Goal: Check status: Check status

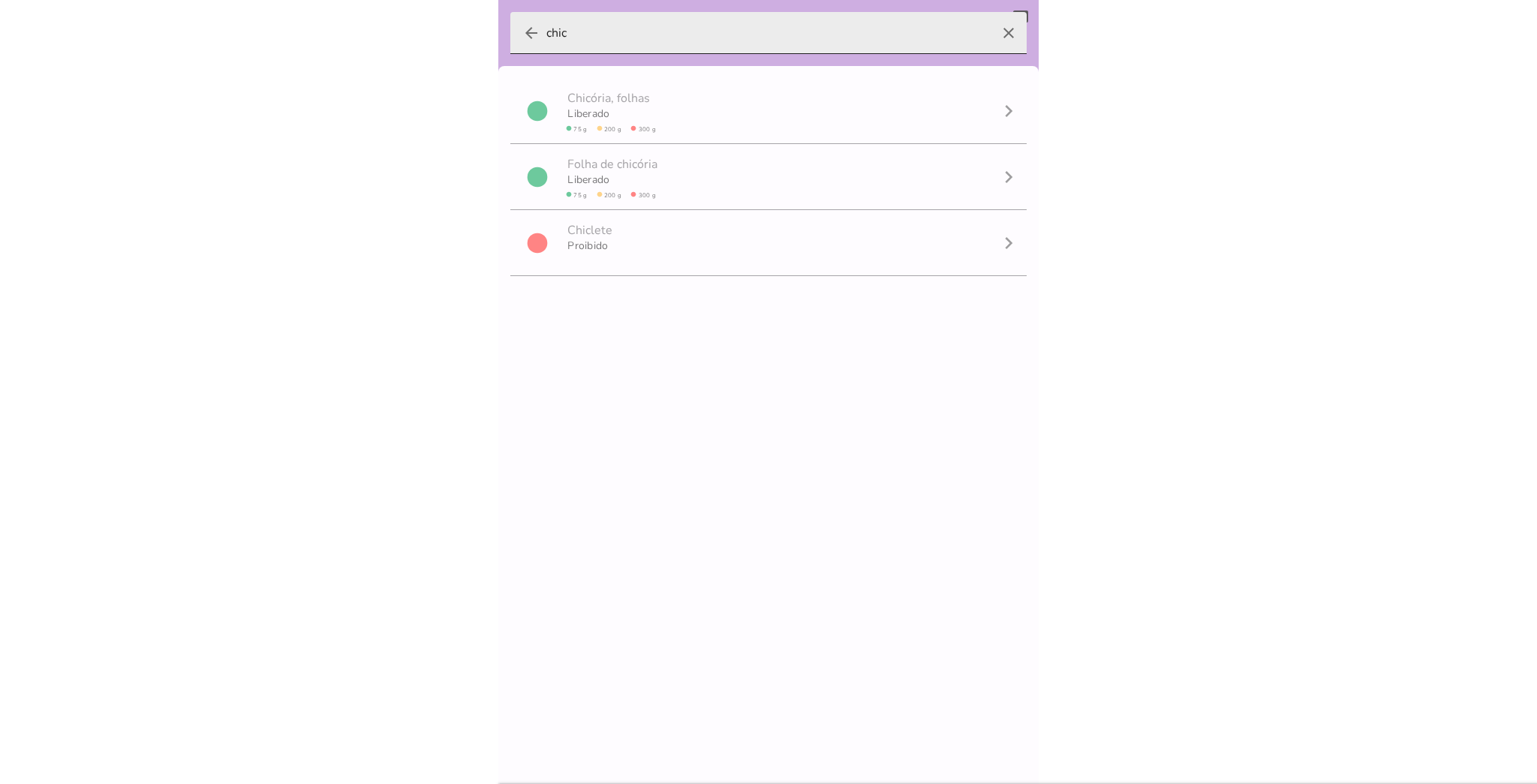
click at [990, 30] on icon "clear" at bounding box center [1008, 33] width 36 height 36
click at [988, 30] on input "chic" at bounding box center [768, 33] width 444 height 42
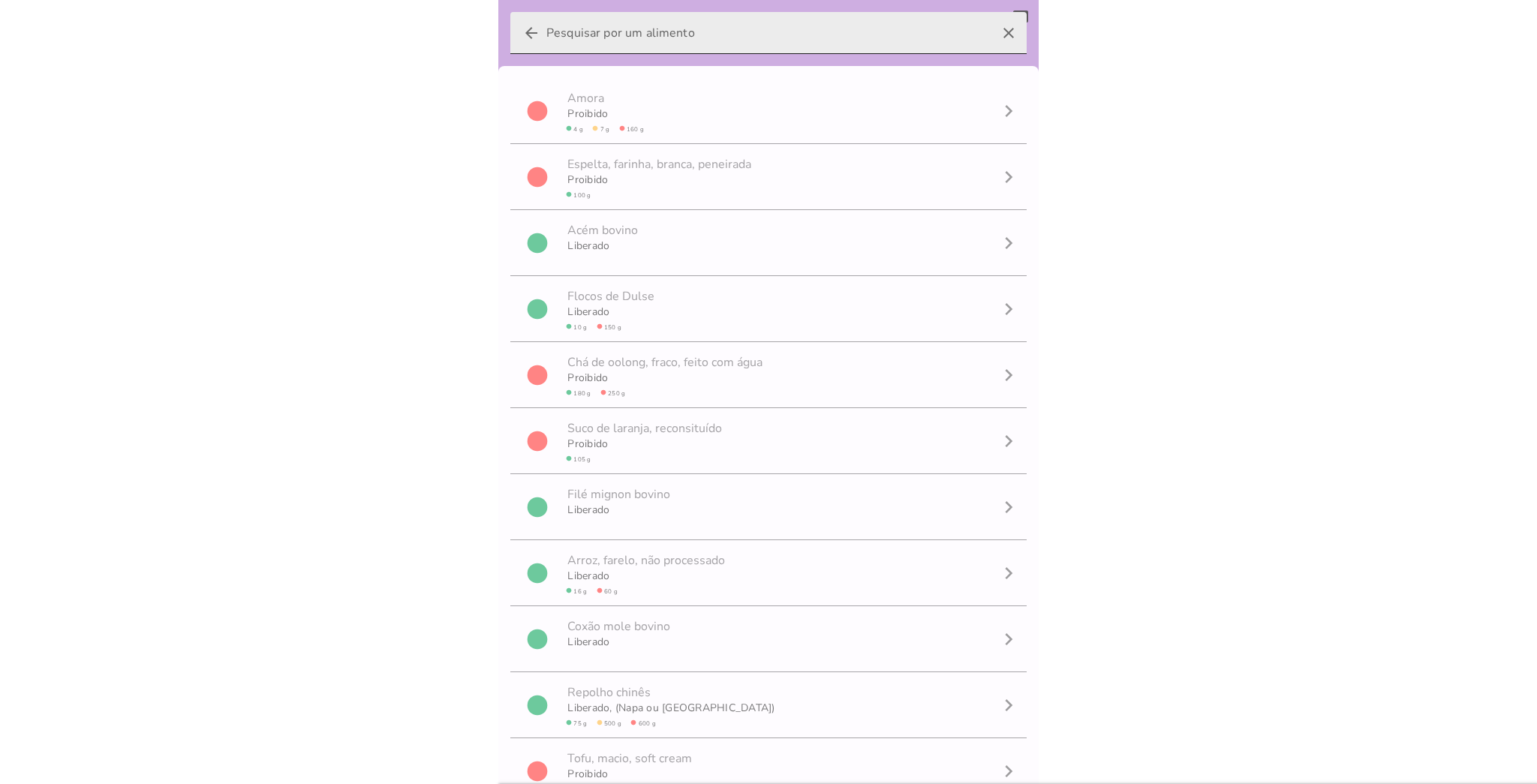
click at [1007, 34] on icon "clear" at bounding box center [1008, 33] width 36 height 36
click at [990, 34] on input "arrow_back clear" at bounding box center [768, 33] width 444 height 42
click at [996, 36] on icon "clear" at bounding box center [1008, 33] width 36 height 36
click at [990, 36] on input "arrow_back clear" at bounding box center [768, 33] width 444 height 42
click at [996, 36] on icon "clear" at bounding box center [1008, 33] width 36 height 36
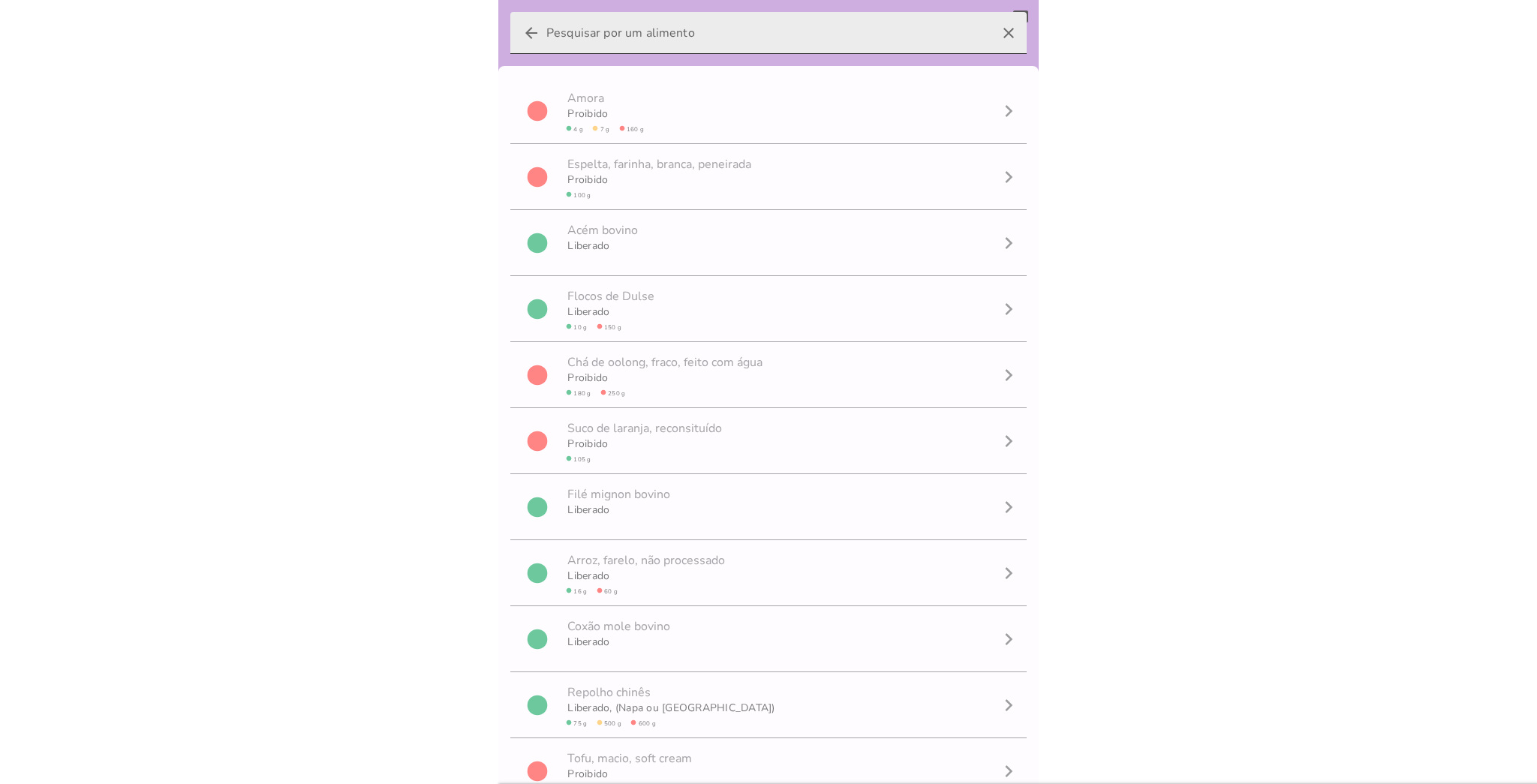
click at [990, 36] on input "arrow_back clear" at bounding box center [768, 33] width 444 height 42
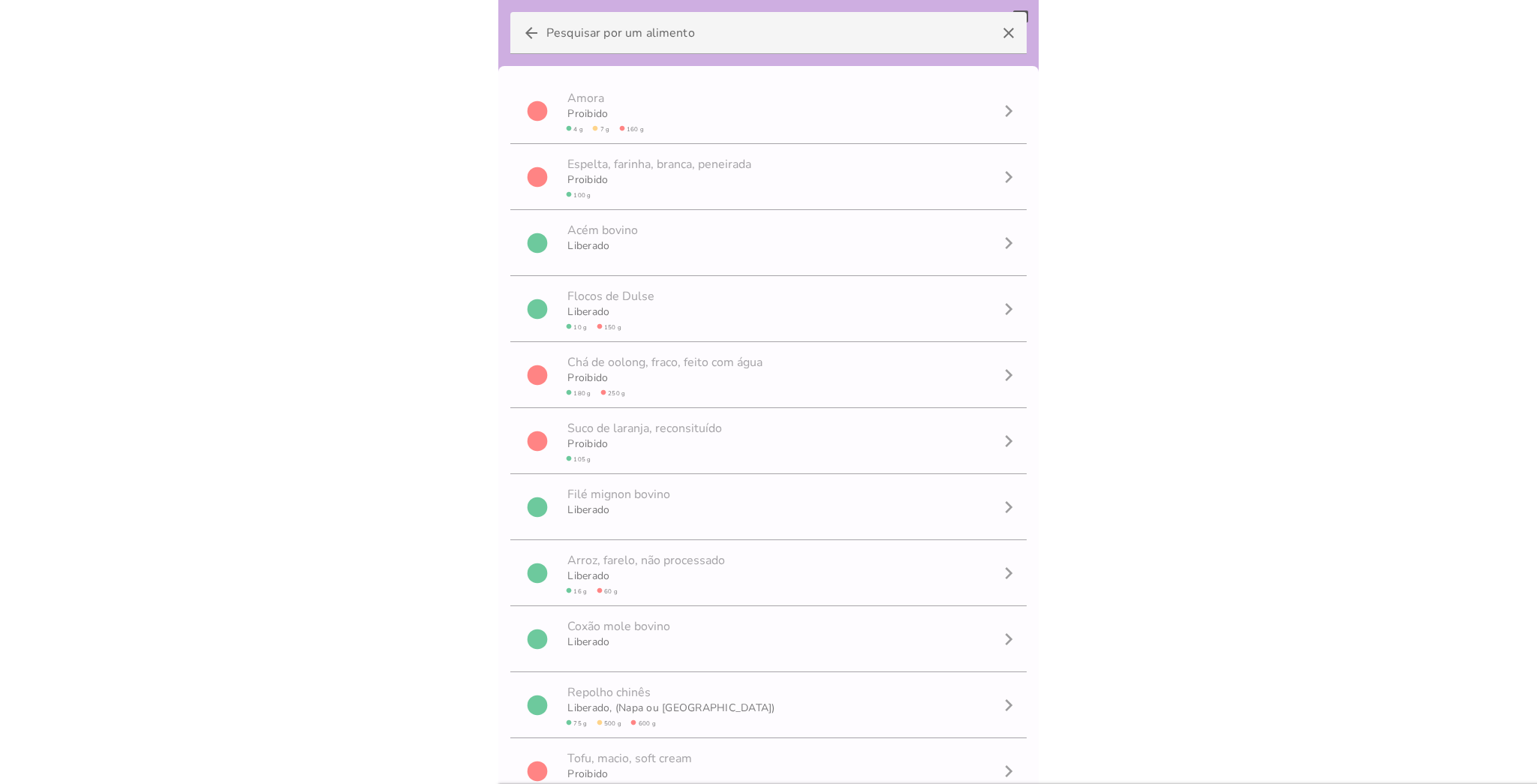
click at [1127, 81] on body at bounding box center [768, 392] width 1537 height 784
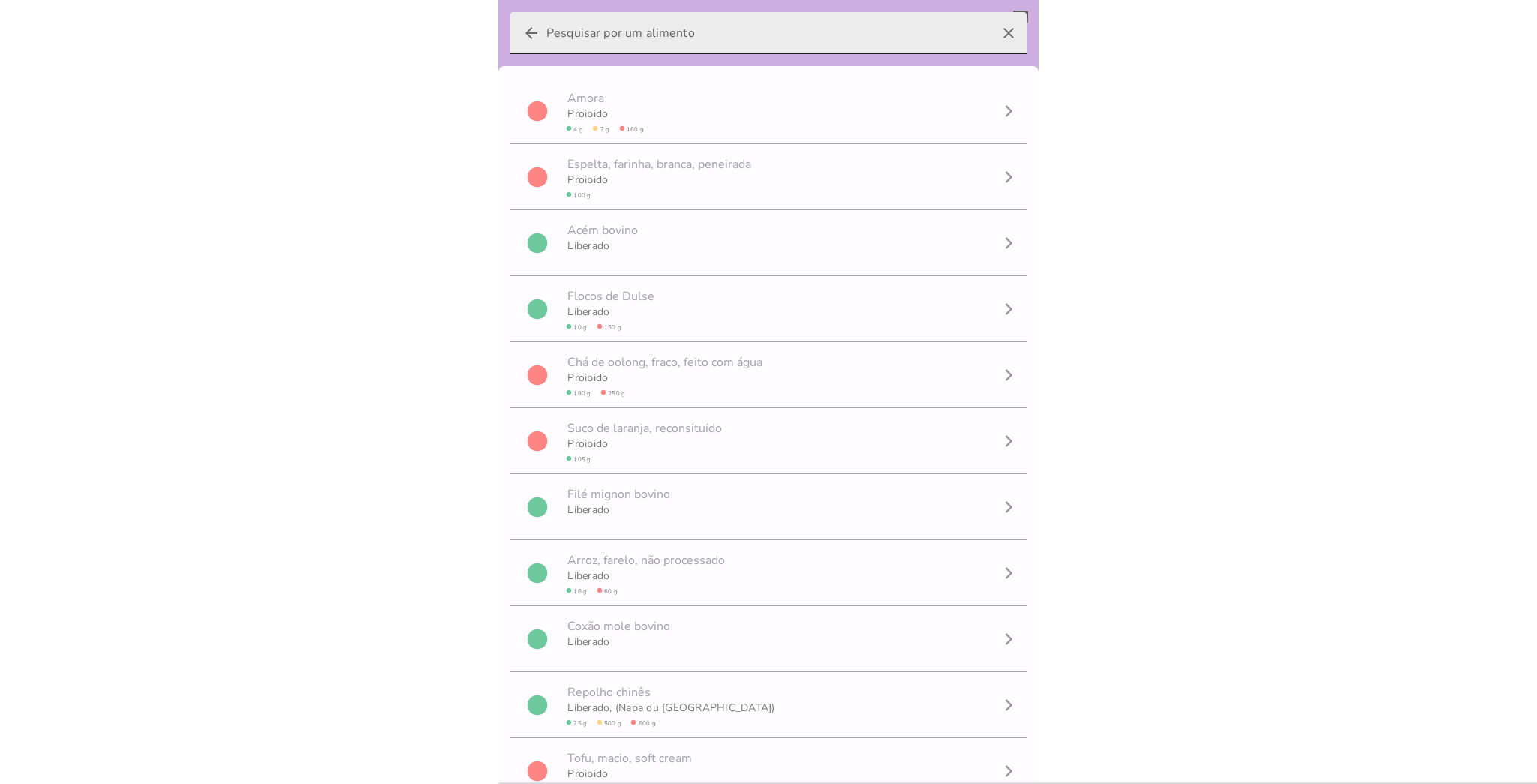
click at [531, 36] on icon "arrow_back" at bounding box center [531, 33] width 18 height 18
click at [546, 36] on input "arrow_back clear" at bounding box center [768, 33] width 444 height 42
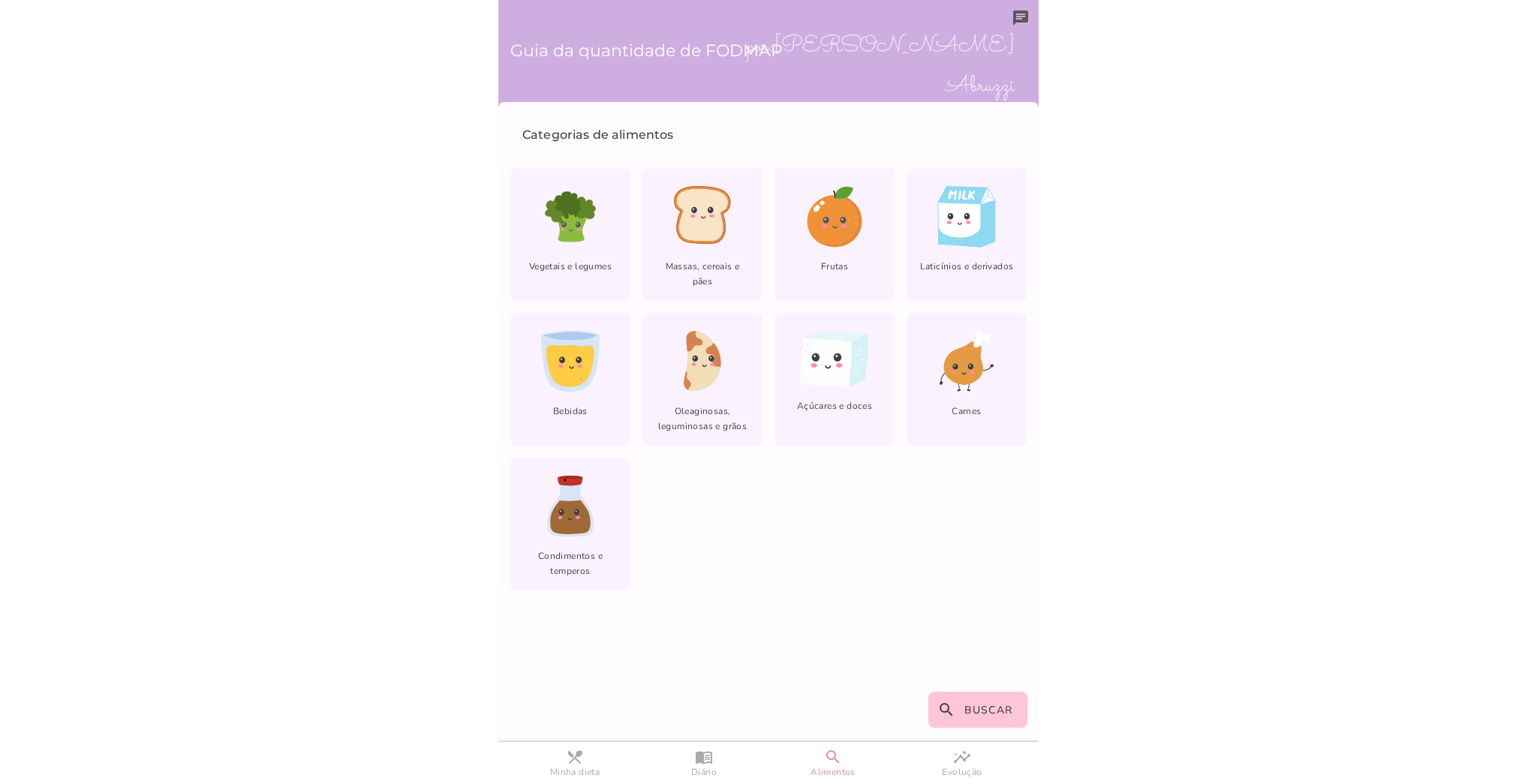
click at [847, 68] on header "Guia da quantidade de FODMAP por: [PERSON_NAME]" at bounding box center [768, 50] width 517 height 78
click at [847, 62] on span "por: [PERSON_NAME] Abruzzi" at bounding box center [880, 66] width 268 height 80
drag, startPoint x: 9, startPoint y: 0, endPoint x: 128, endPoint y: 315, distance: 336.7
click at [128, 315] on body at bounding box center [768, 392] width 1537 height 784
click at [1535, 45] on body at bounding box center [768, 392] width 1537 height 784
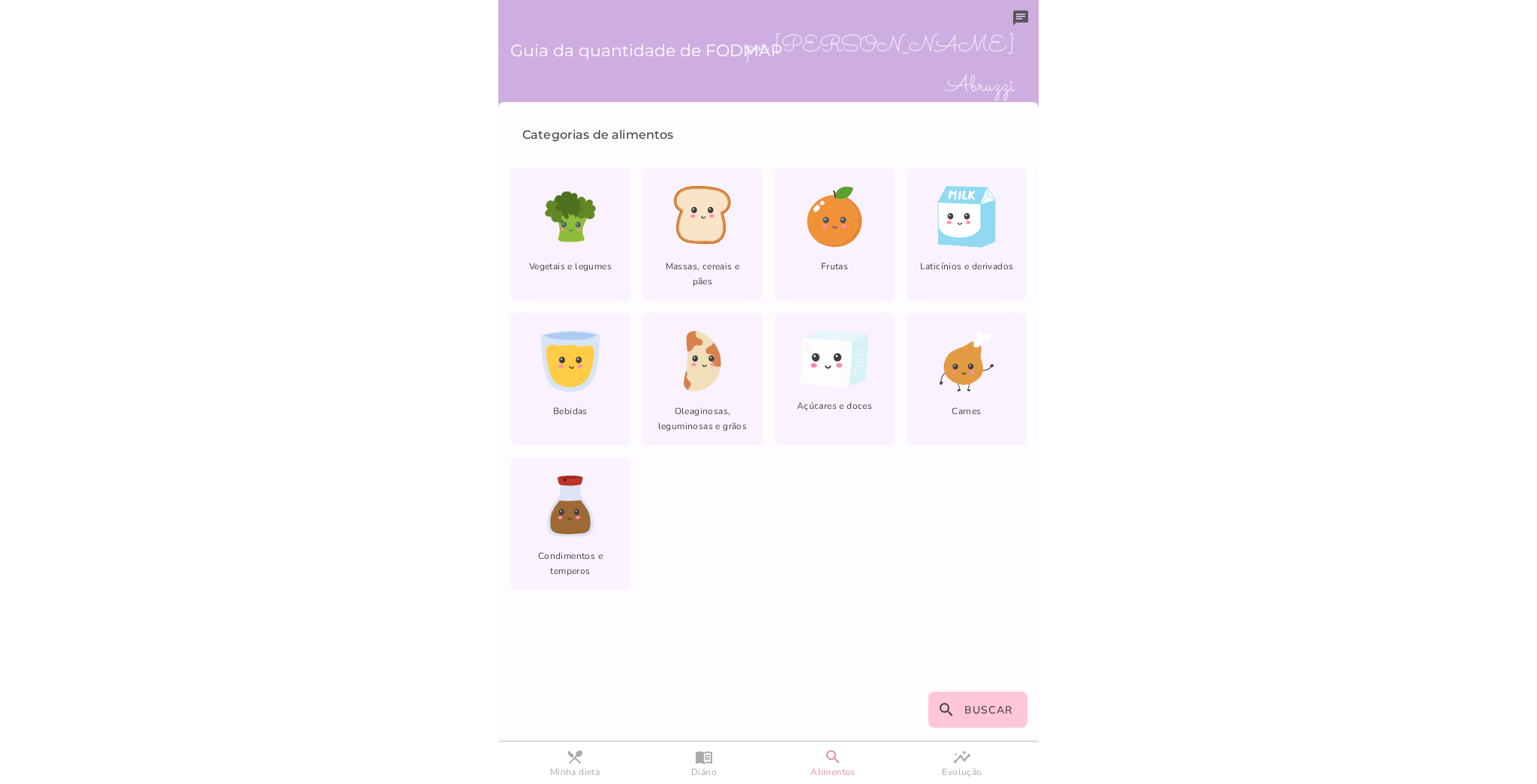
click at [1535, 45] on body at bounding box center [768, 392] width 1537 height 784
drag, startPoint x: 1535, startPoint y: 45, endPoint x: 948, endPoint y: 48, distance: 587.0
click at [948, 48] on body at bounding box center [768, 392] width 1537 height 784
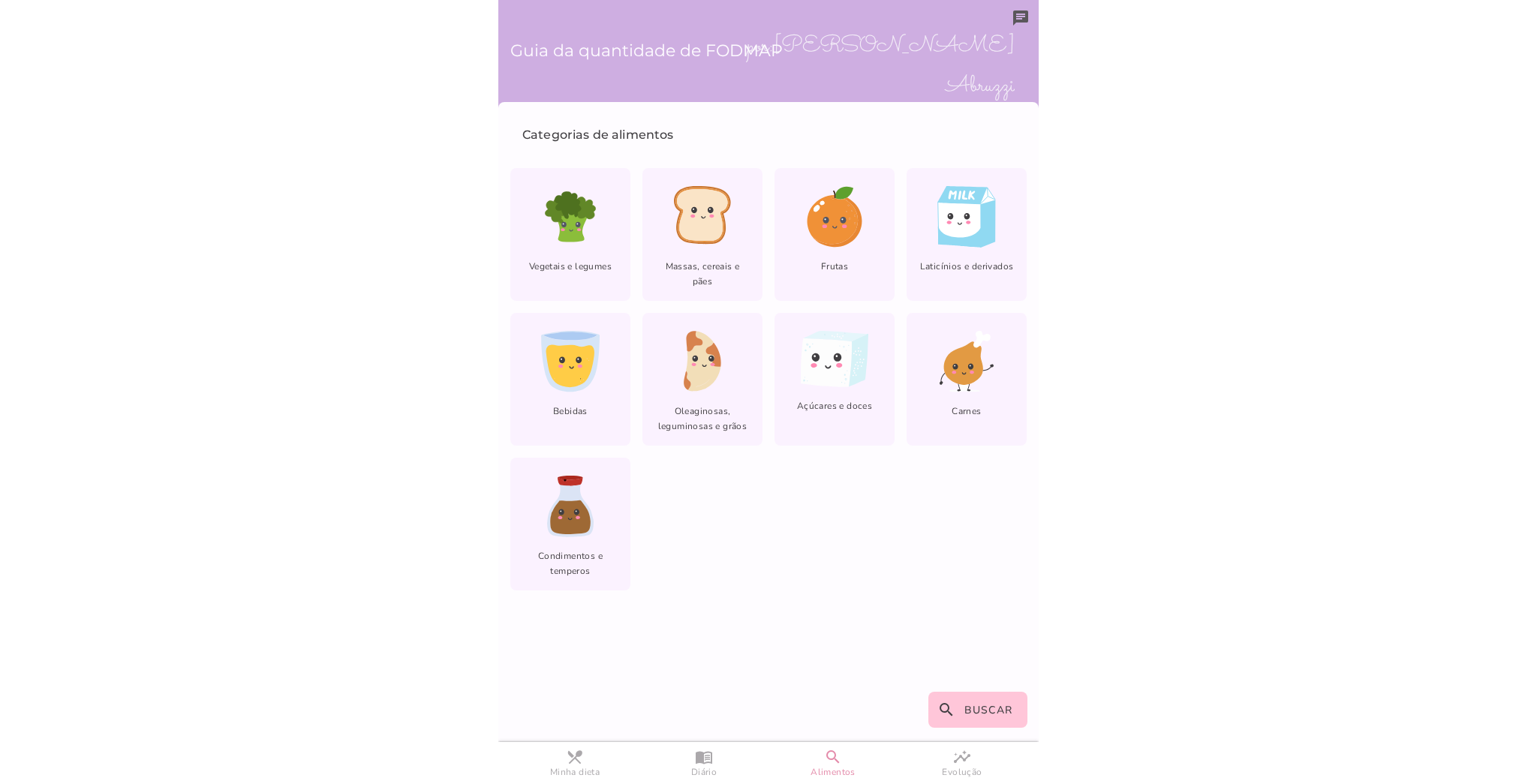
click at [948, 48] on span "por: [PERSON_NAME] Abruzzi" at bounding box center [880, 66] width 268 height 80
click at [1028, 17] on icon "chat" at bounding box center [1020, 18] width 18 height 18
click at [914, 591] on iron-pages "Categorias de alimentos Vegetais e legumes Massas, cereais e pães Frutas lfm-li…" at bounding box center [768, 422] width 540 height 617
click at [814, 92] on back-drop "Guia da quantidade de FODMAP por: [PERSON_NAME] Lista de Categorias de alimento…" at bounding box center [768, 371] width 540 height 743
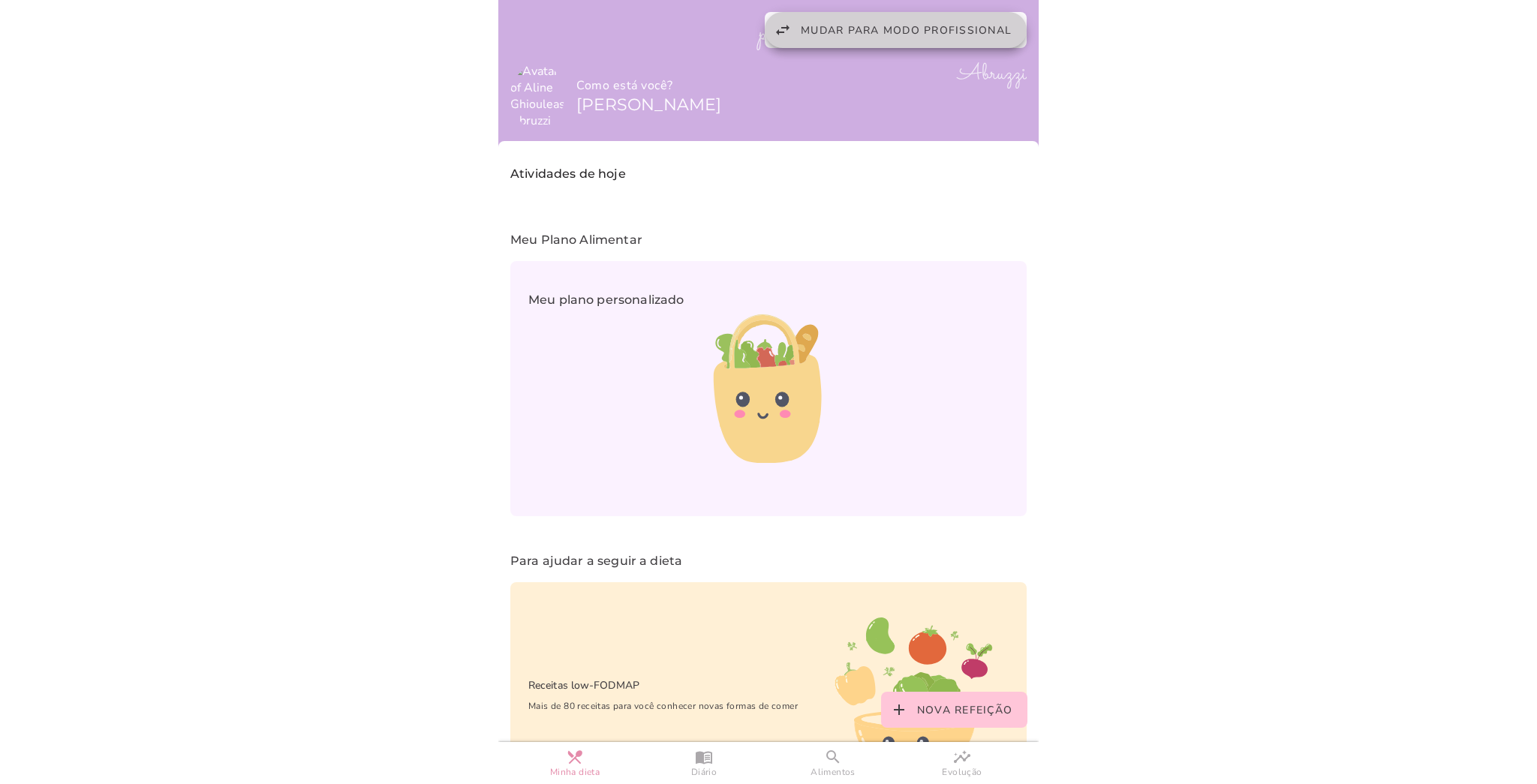
click at [883, 31] on span "Mudar para modo profissional" at bounding box center [906, 30] width 211 height 14
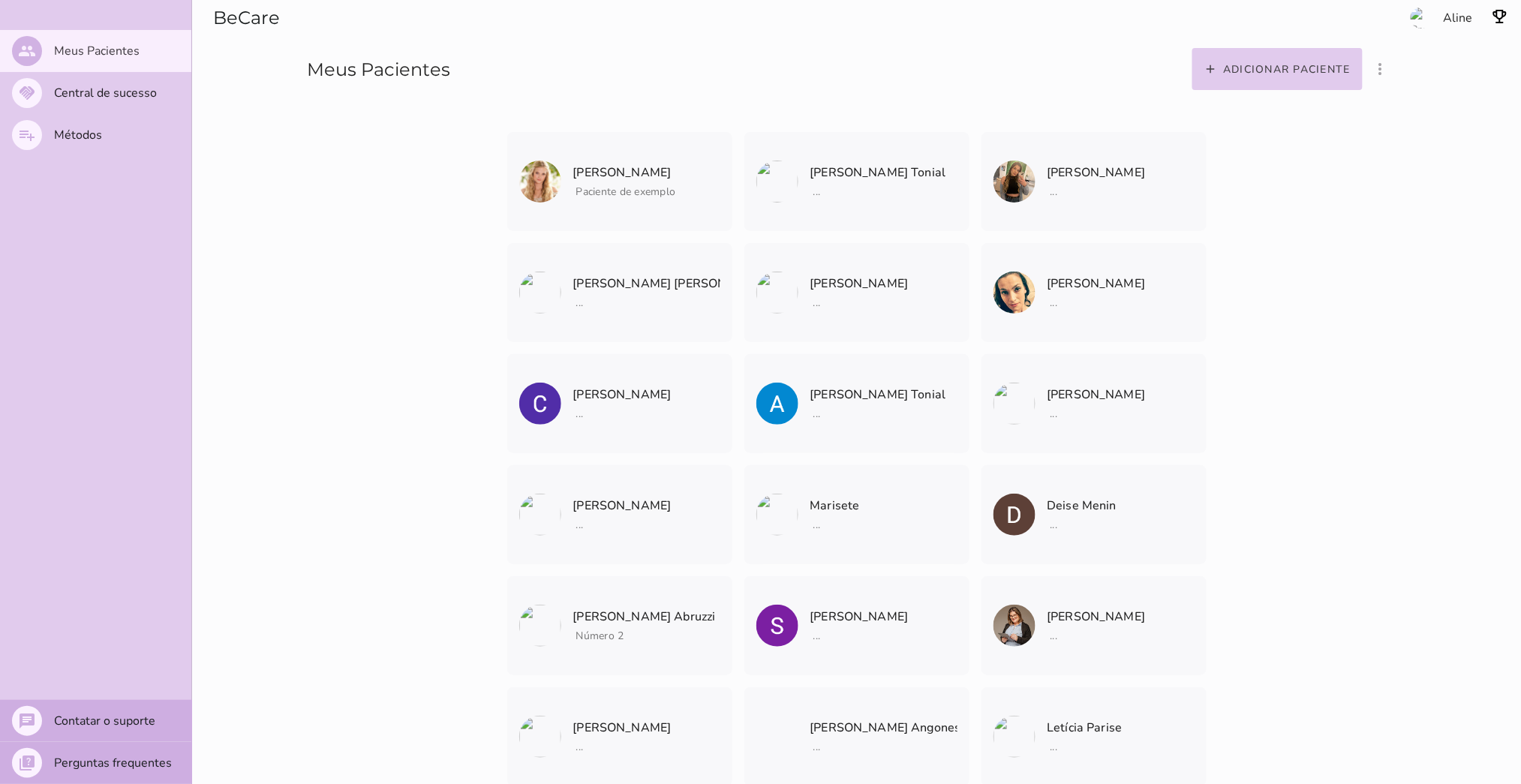
scroll to position [4444, 0]
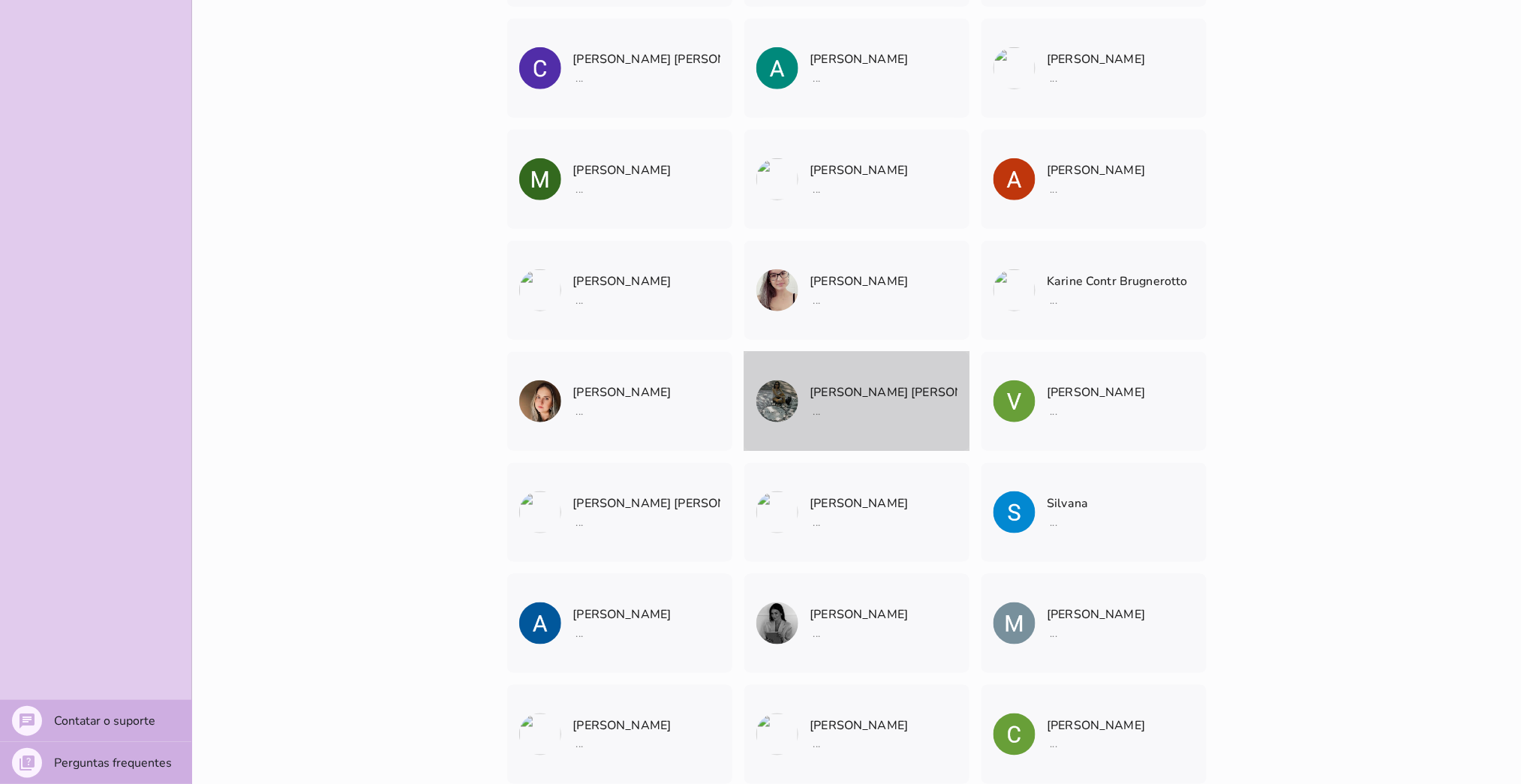
click at [833, 398] on p "[PERSON_NAME] [GEOGRAPHIC_DATA]" at bounding box center [883, 392] width 147 height 21
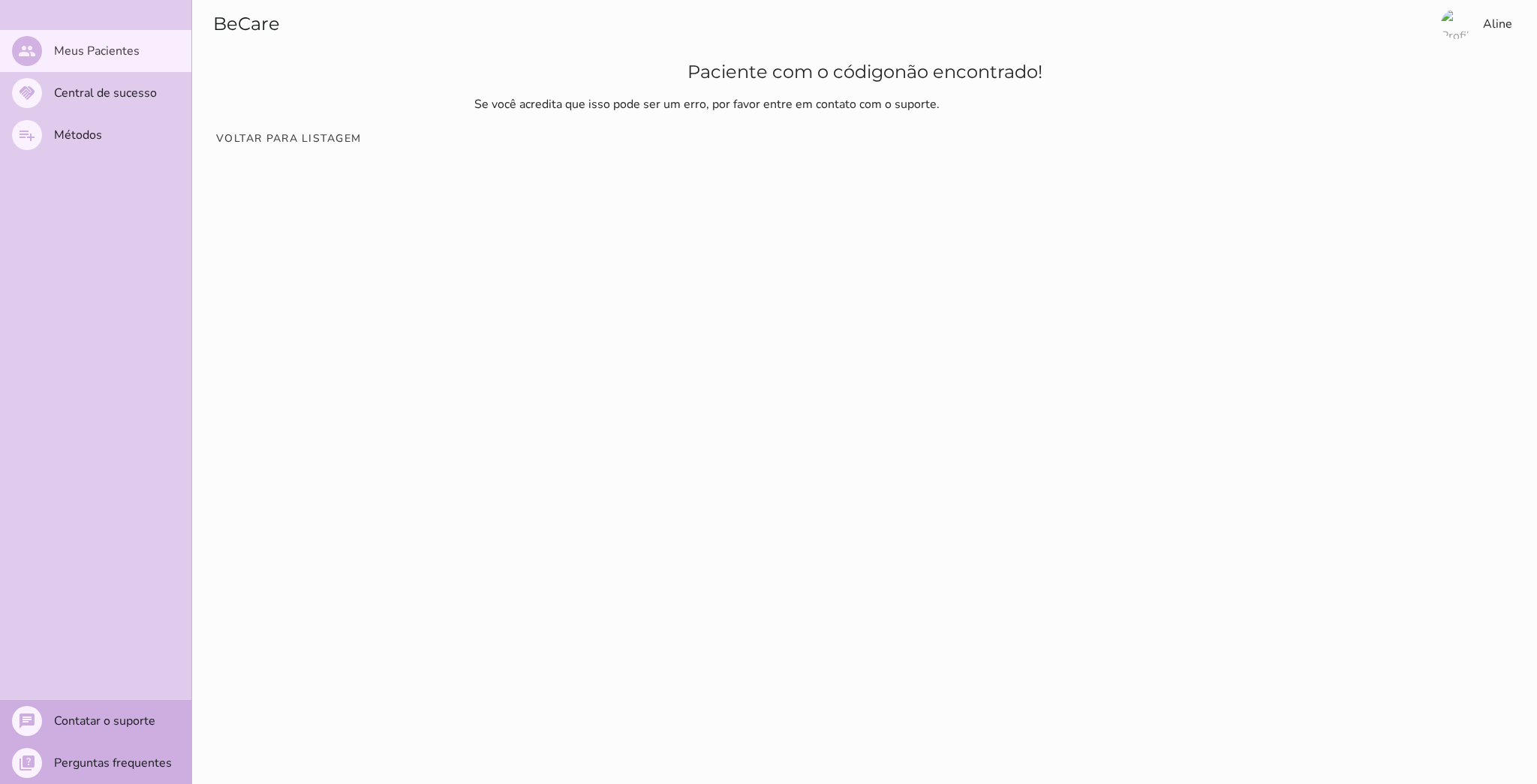
click at [833, 398] on div "BeCare Aline Paciente com o código não encontrado! Se você acredita que isso po…" at bounding box center [864, 392] width 1344 height 784
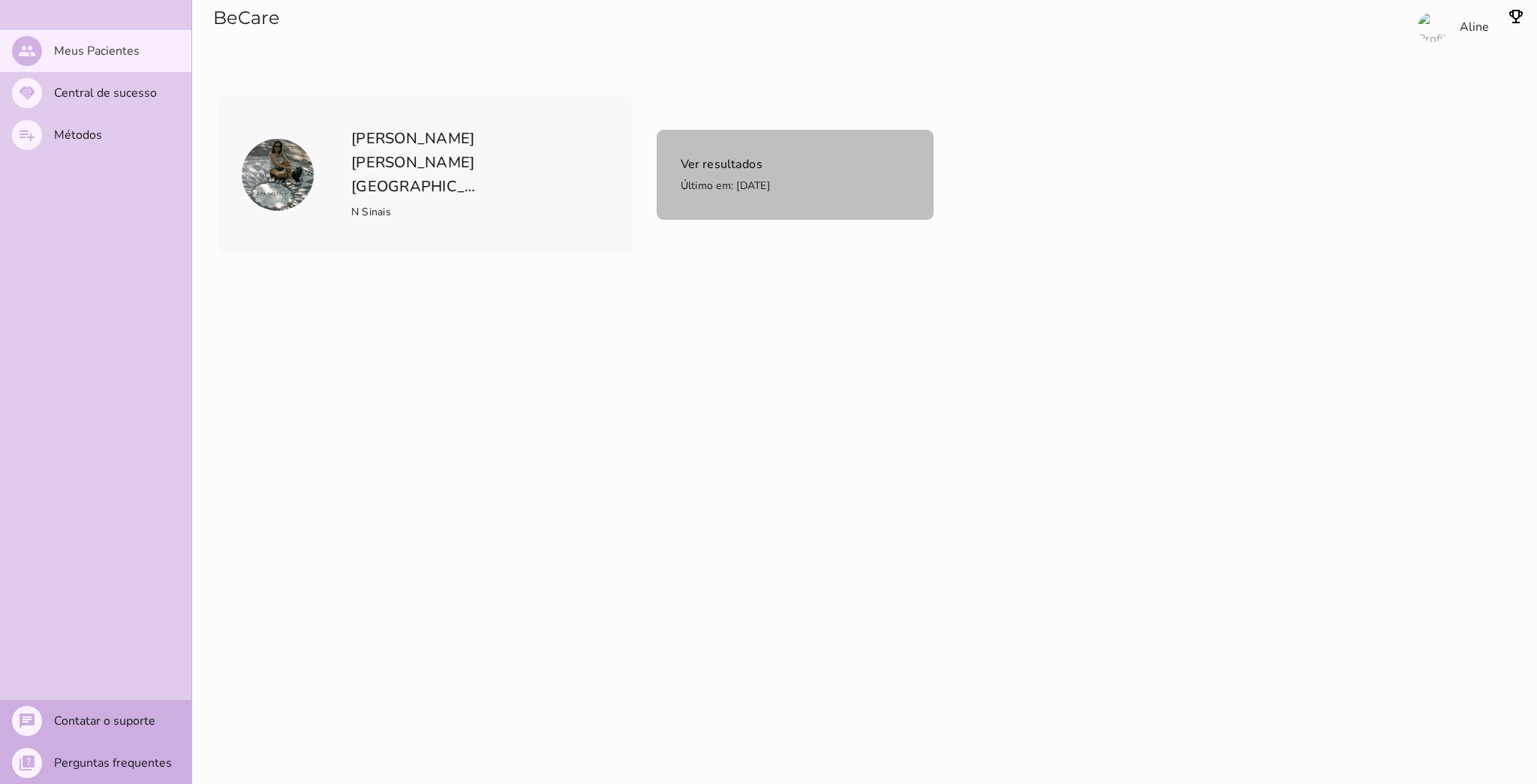
click at [757, 200] on mwc-list-item "Ver resultados Último em: 04/09/2025" at bounding box center [794, 174] width 277 height 90
click at [757, 200] on main "Clique no botão abaixo para criar sua conta ou acessar o app" at bounding box center [768, 392] width 1537 height 784
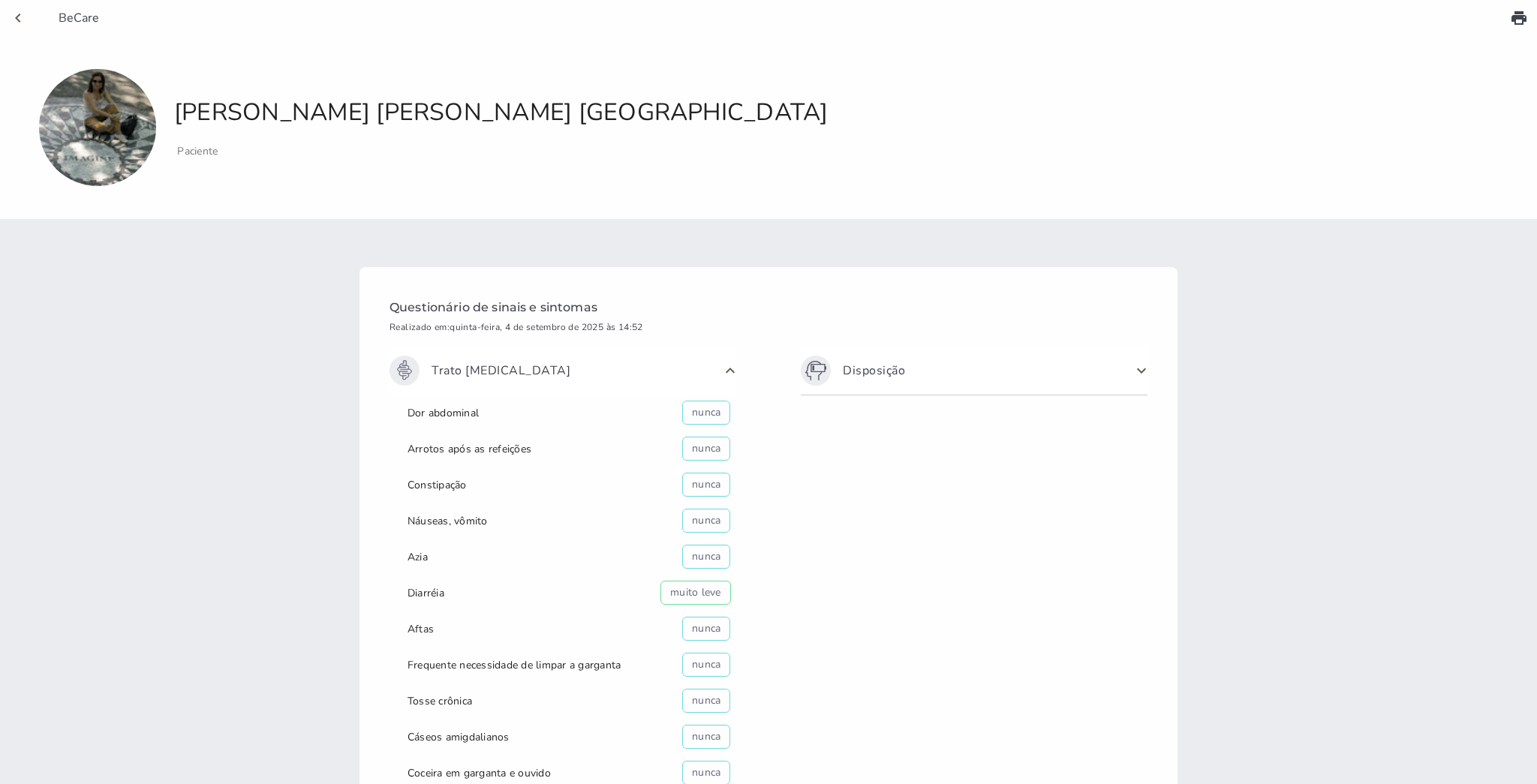
click at [1515, 554] on symptom-questionnaire-response-show-page at bounding box center [768, 392] width 1537 height 784
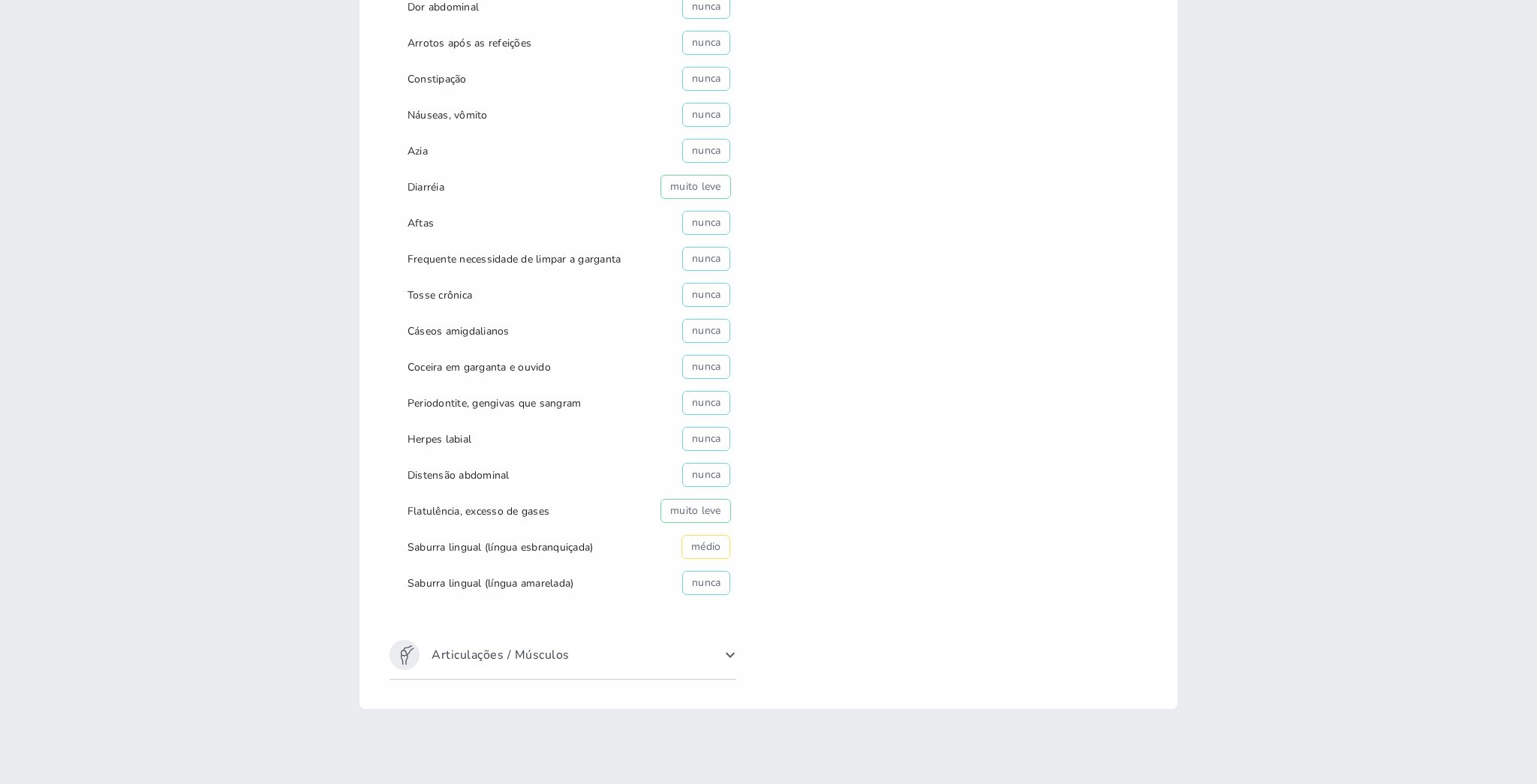
click at [707, 645] on span "Articulações / Músculos" at bounding box center [554, 655] width 329 height 30
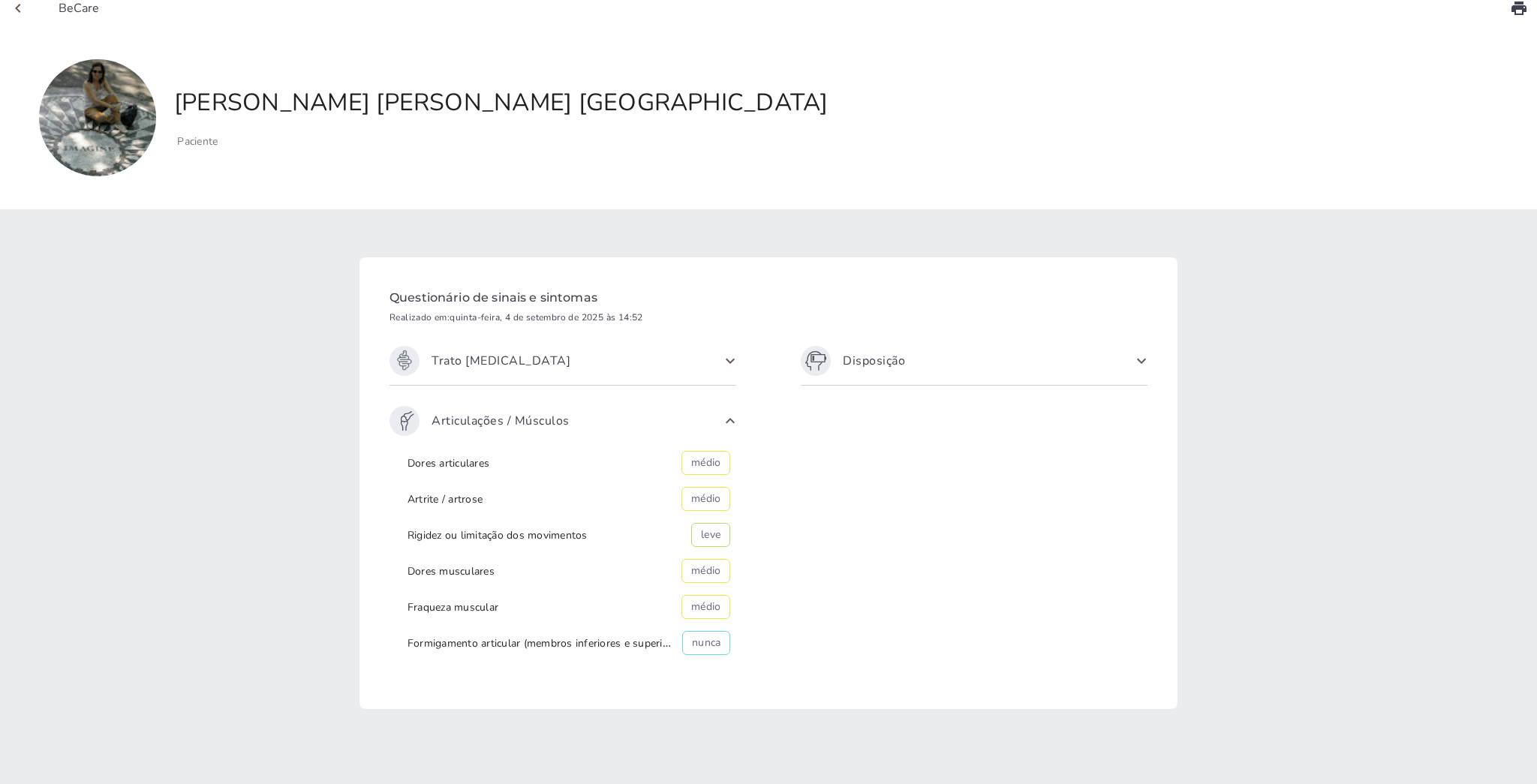
scroll to position [10, 0]
click at [893, 368] on span "Disposição" at bounding box center [874, 361] width 62 height 30
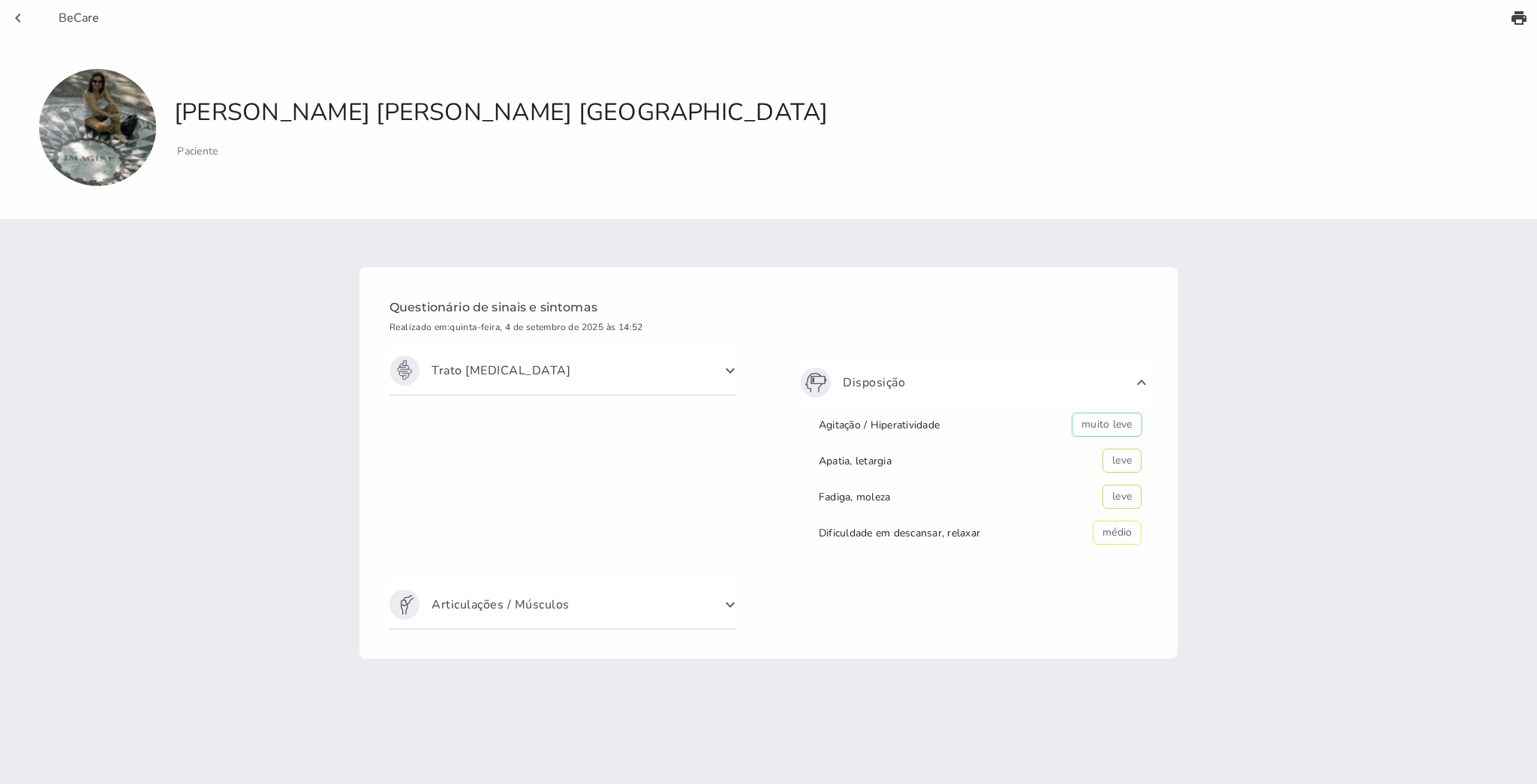
click at [1525, 720] on symptom-questionnaire-response-show-page at bounding box center [768, 392] width 1537 height 784
click at [1525, 733] on symptom-questionnaire-response-show-page at bounding box center [768, 392] width 1537 height 784
